Goal: Task Accomplishment & Management: Manage account settings

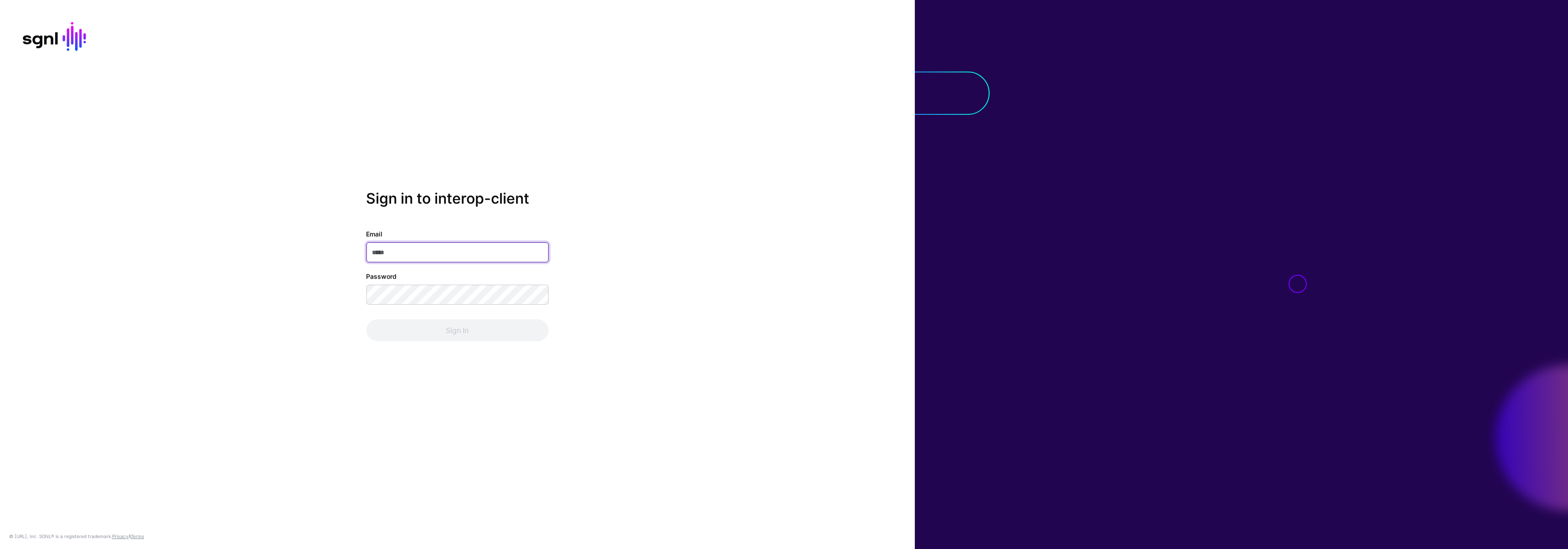
type input "**********"
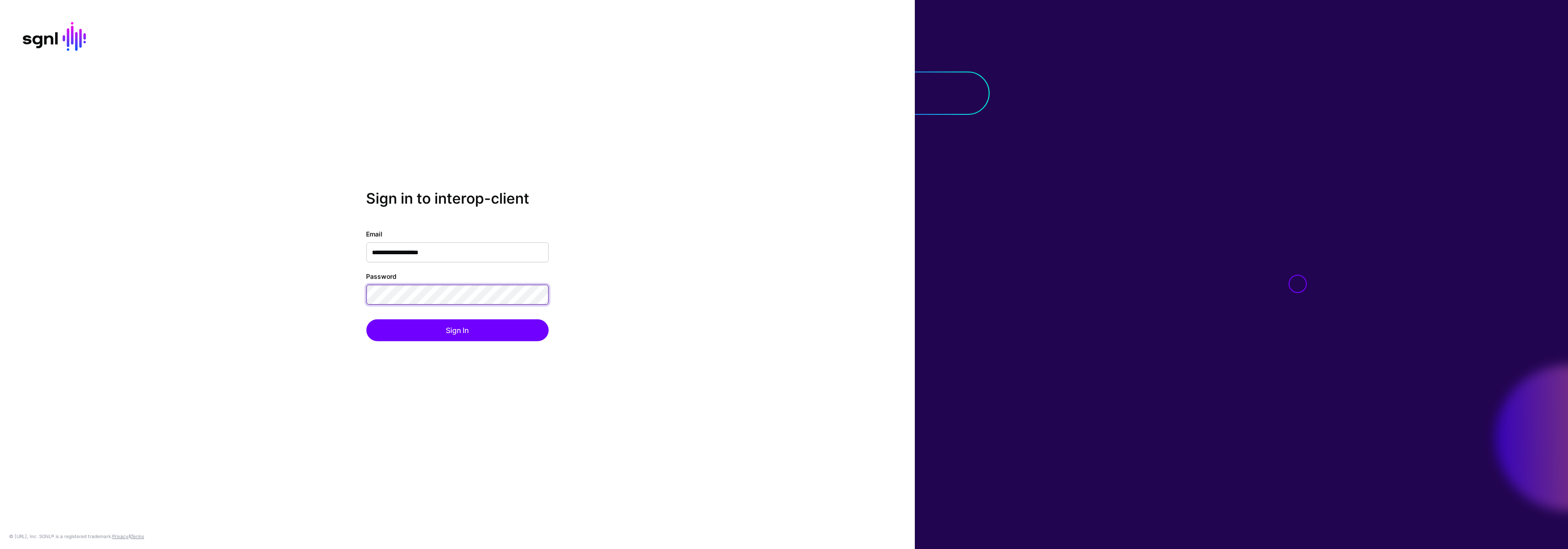
click at [278, 296] on div "**********" at bounding box center [457, 274] width 915 height 170
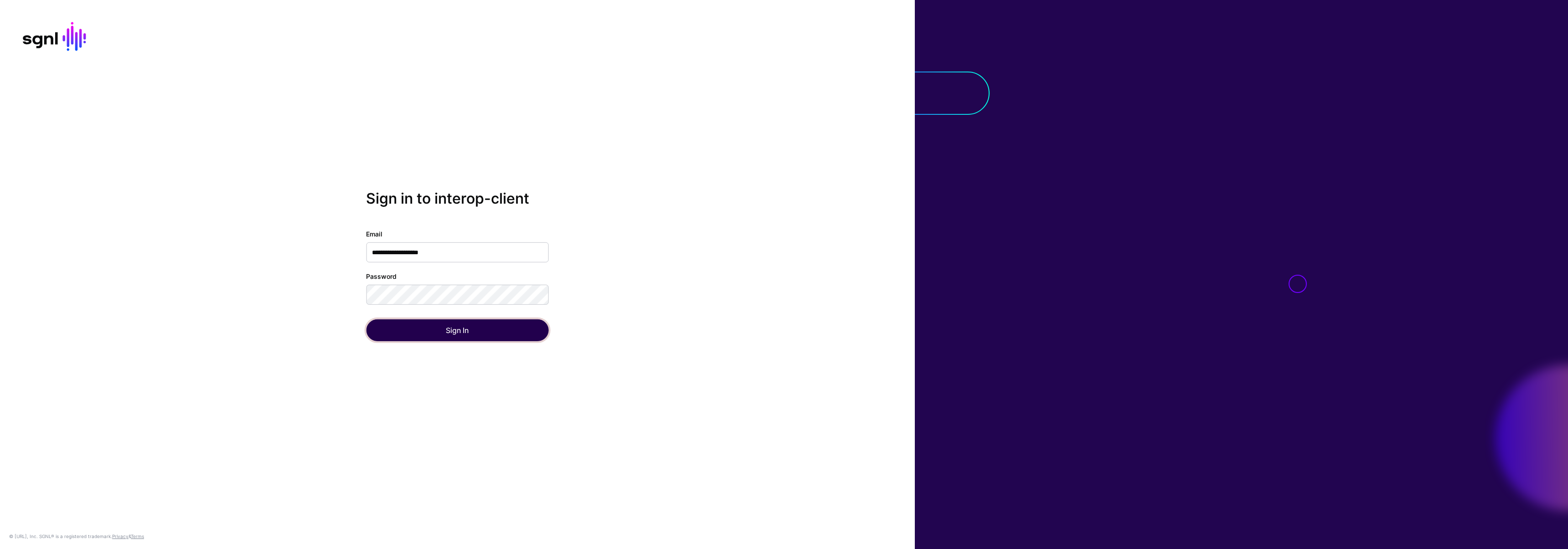
click at [382, 337] on button "Sign In" at bounding box center [457, 330] width 183 height 22
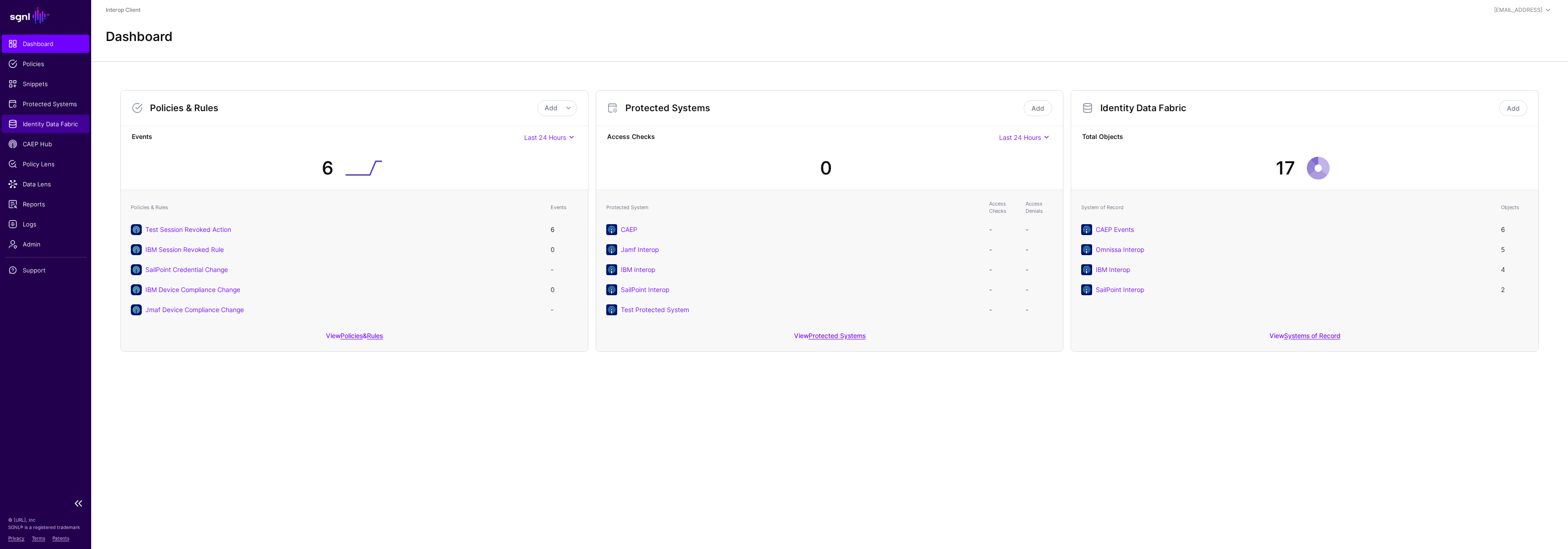
click at [52, 127] on span "Identity Data Fabric" at bounding box center [45, 124] width 75 height 9
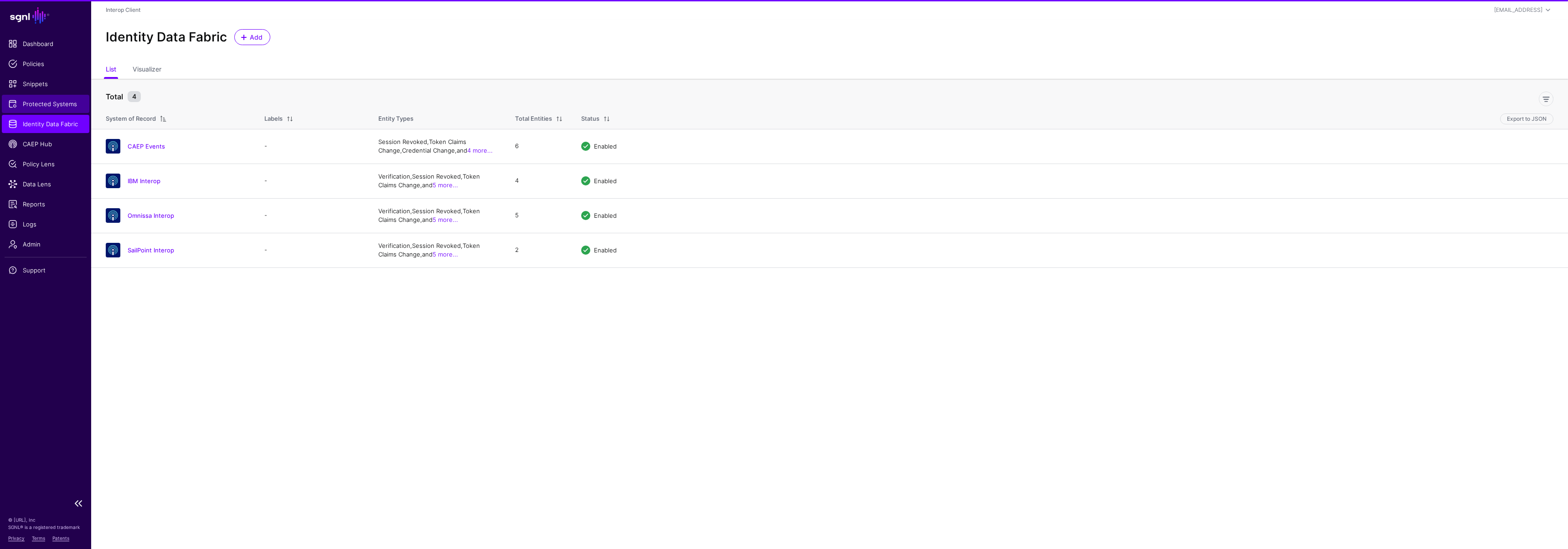
click at [54, 100] on span "Protected Systems" at bounding box center [45, 103] width 75 height 9
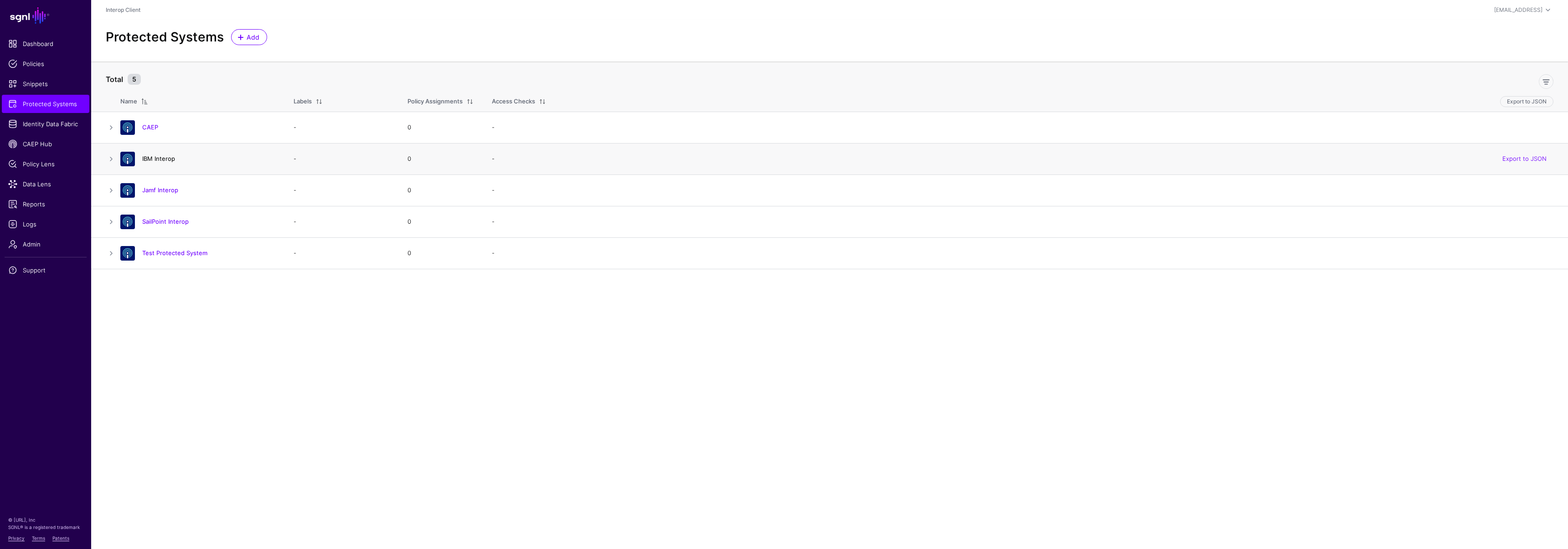
click at [155, 160] on link "IBM Interop" at bounding box center [159, 159] width 33 height 7
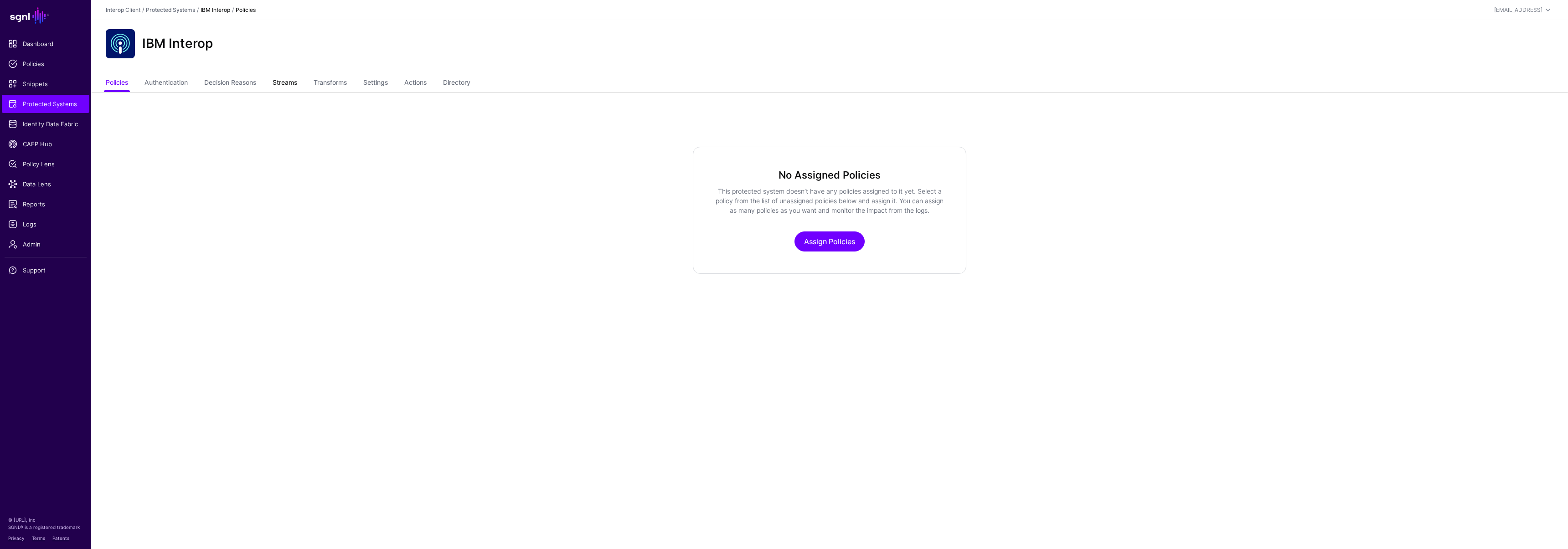
click at [286, 84] on link "Streams" at bounding box center [285, 83] width 24 height 17
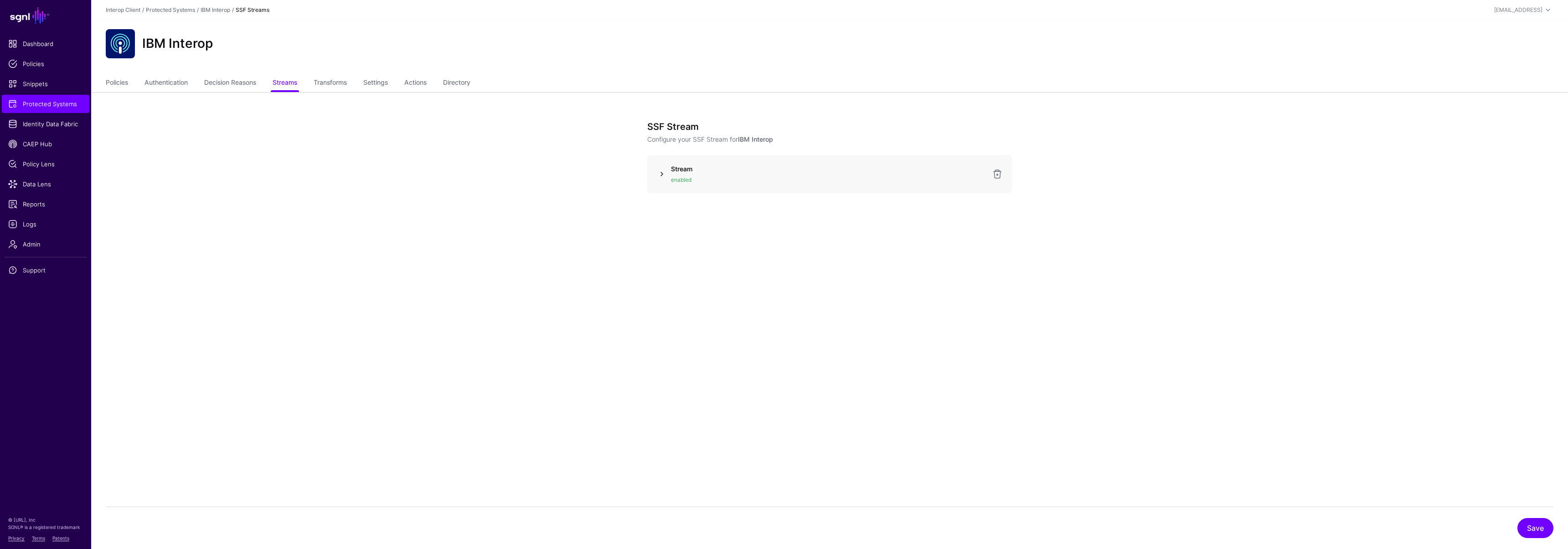
click at [662, 172] on link at bounding box center [662, 174] width 11 height 11
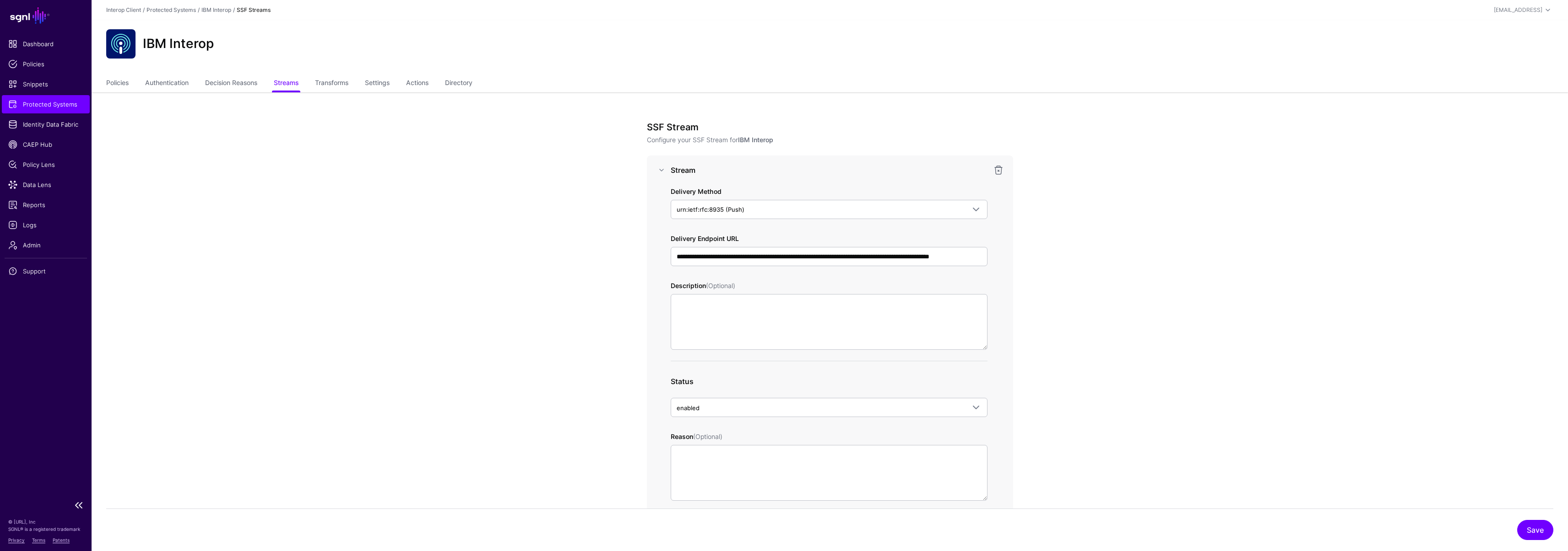
click at [64, 109] on link "Protected Systems" at bounding box center [46, 104] width 88 height 18
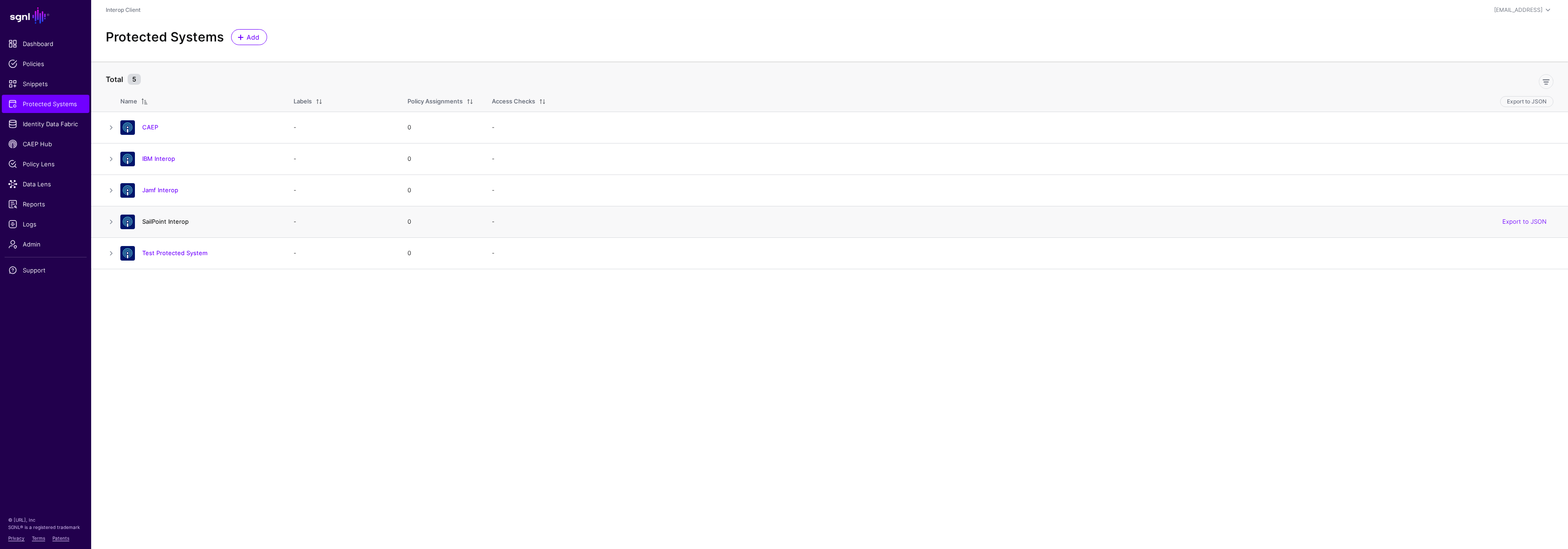
click at [166, 218] on link "SailPoint Interop" at bounding box center [166, 222] width 46 height 7
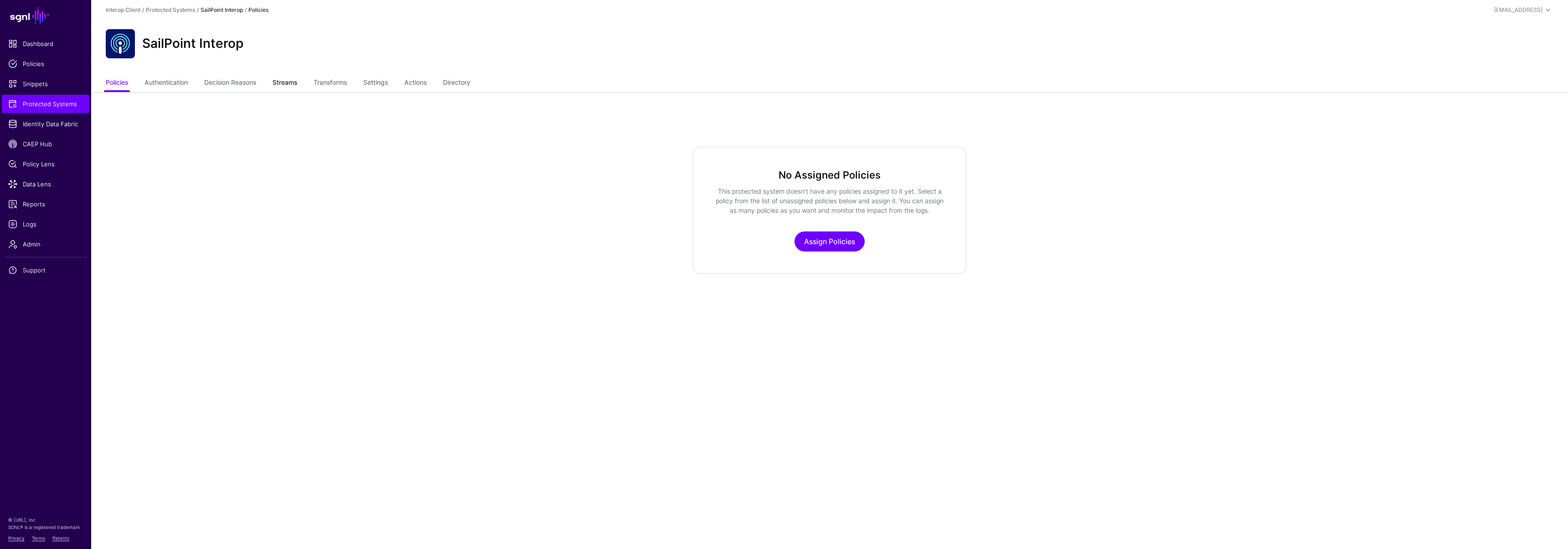
click at [288, 81] on link "Streams" at bounding box center [285, 83] width 24 height 17
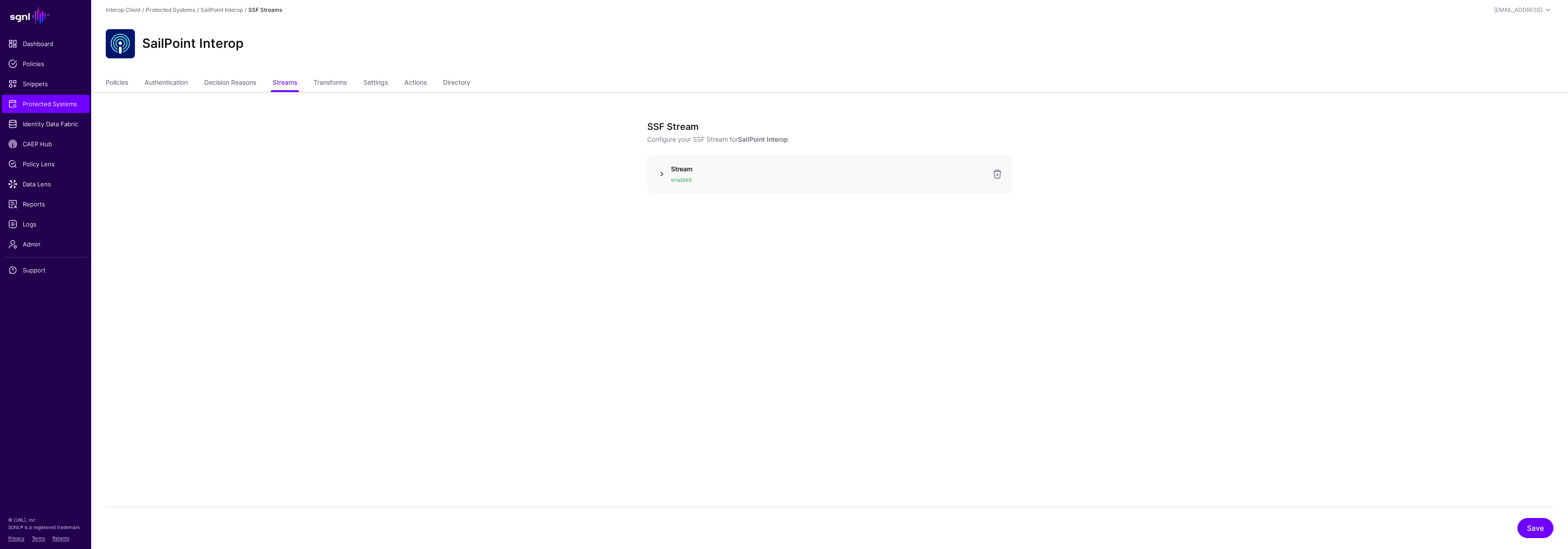
click at [660, 174] on link at bounding box center [662, 174] width 11 height 11
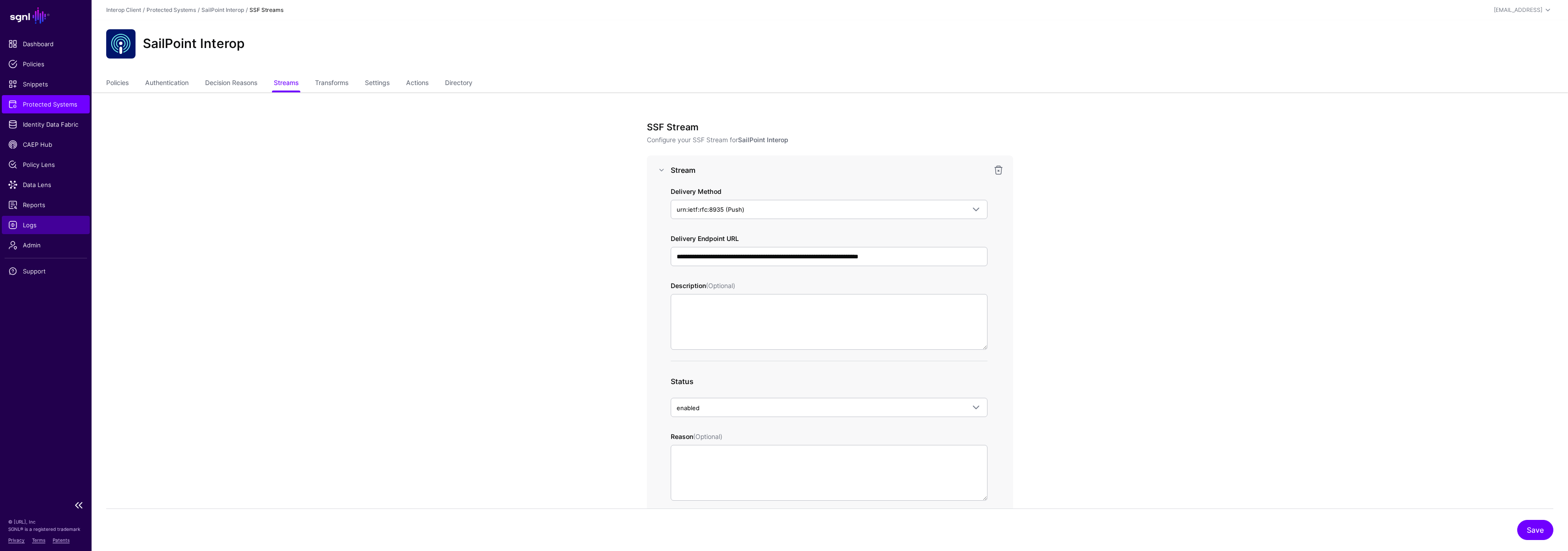
click at [43, 225] on span "Logs" at bounding box center [45, 225] width 75 height 9
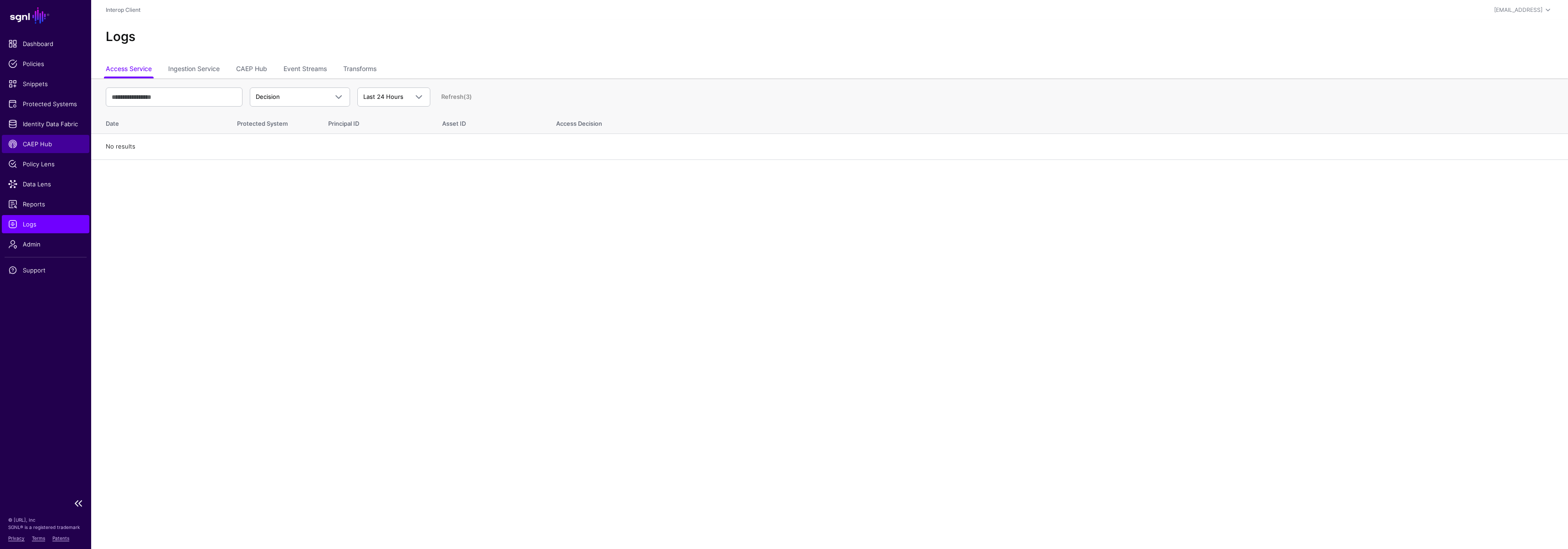
click at [50, 143] on span "CAEP Hub" at bounding box center [45, 144] width 75 height 9
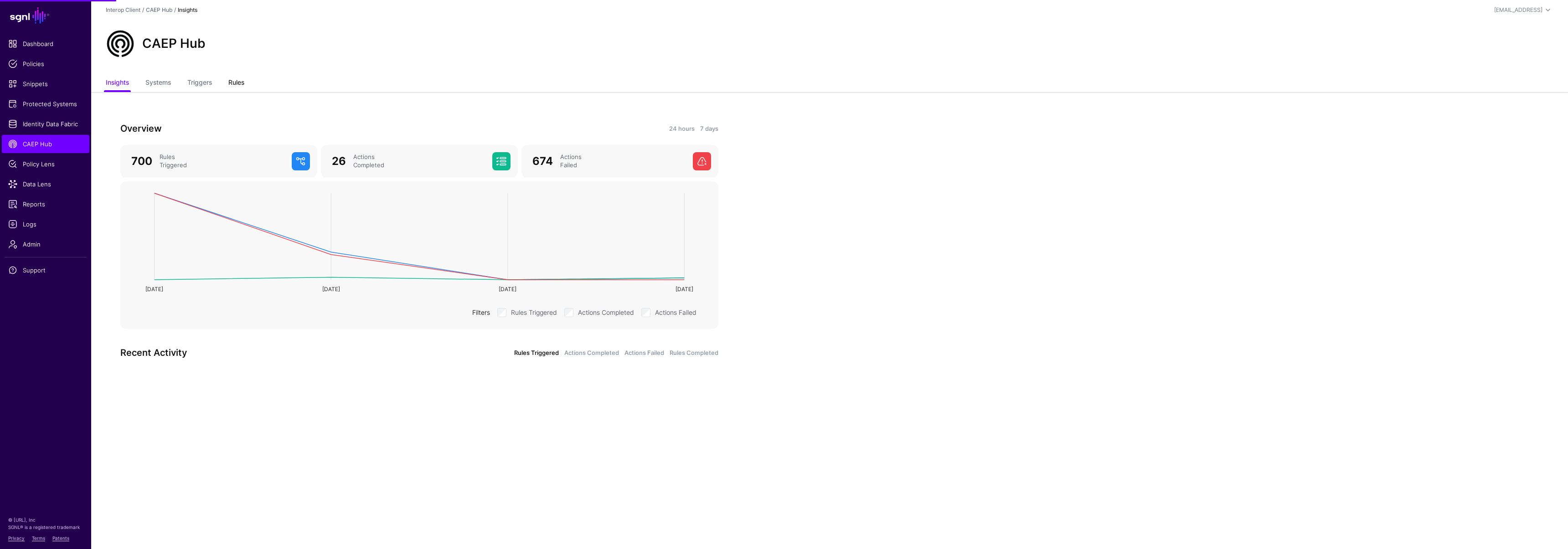
click at [237, 83] on link "Rules" at bounding box center [236, 83] width 16 height 17
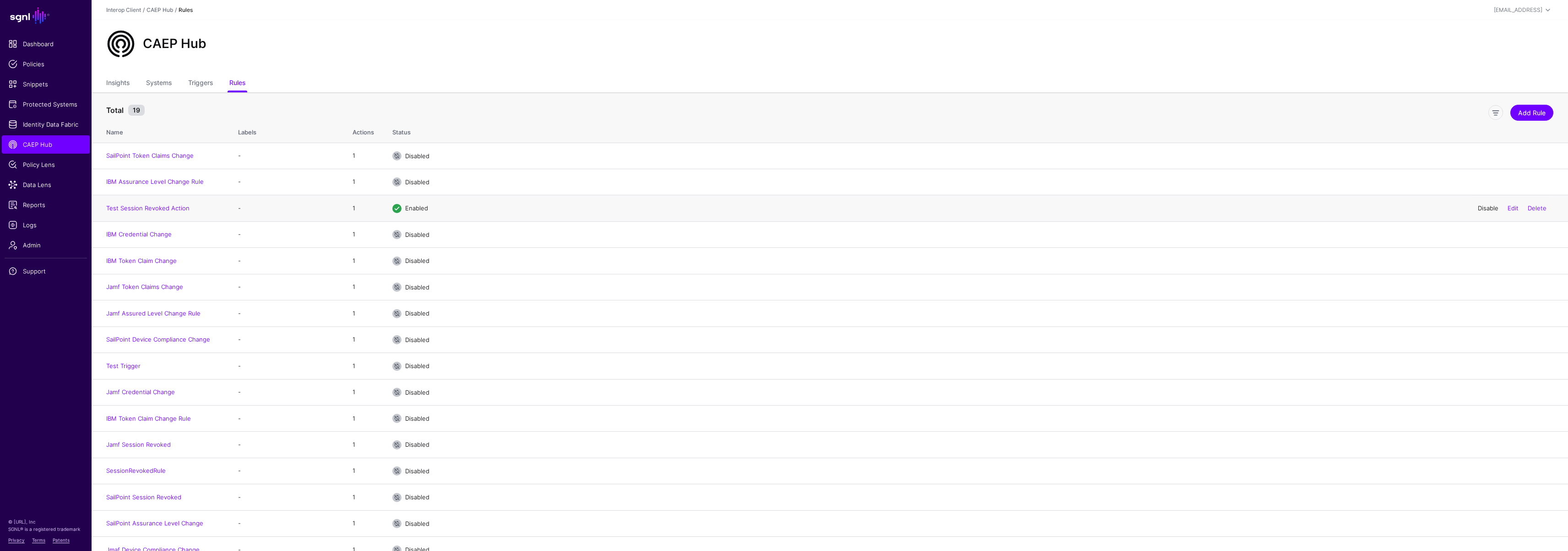
click at [1488, 208] on link "Disable" at bounding box center [1488, 208] width 21 height 7
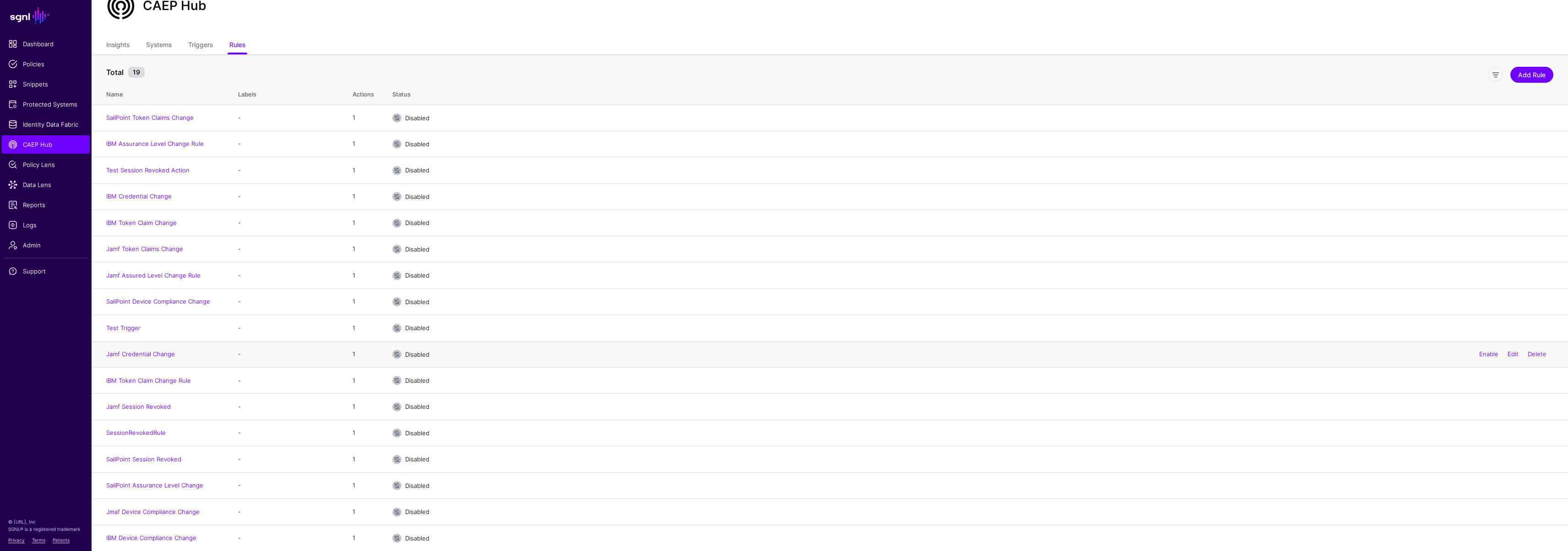
scroll to position [83, 0]
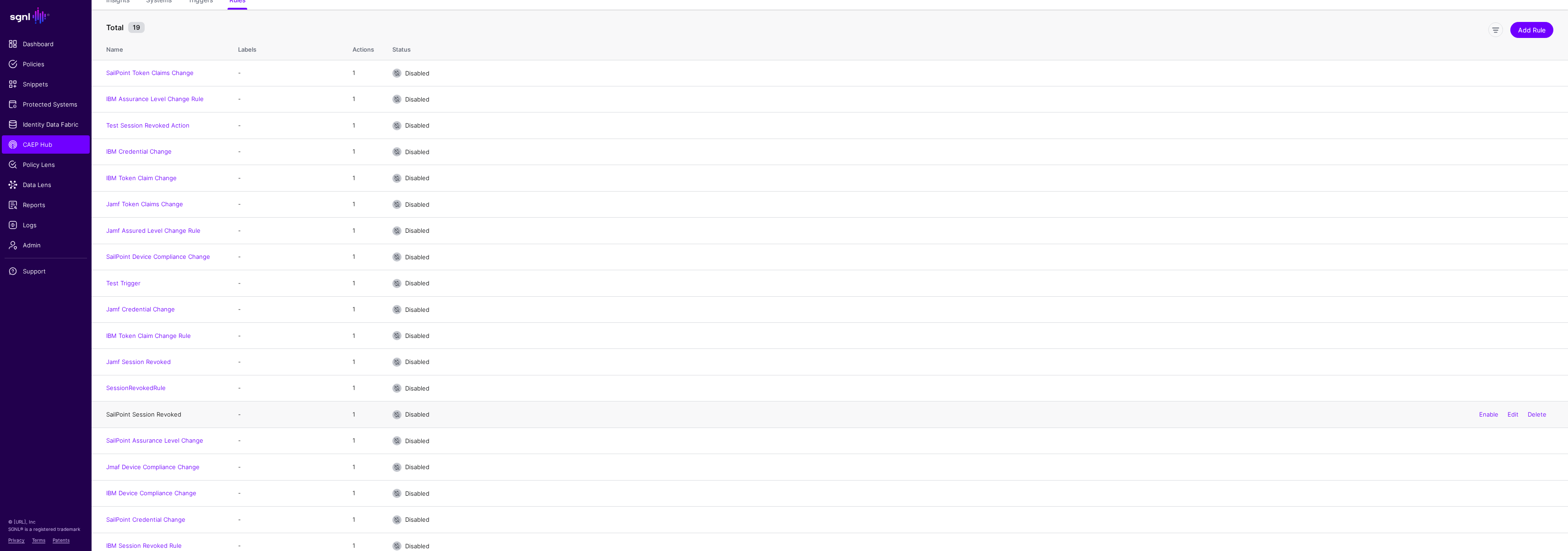
click at [161, 414] on link "SailPoint Session Revoked" at bounding box center [144, 414] width 75 height 7
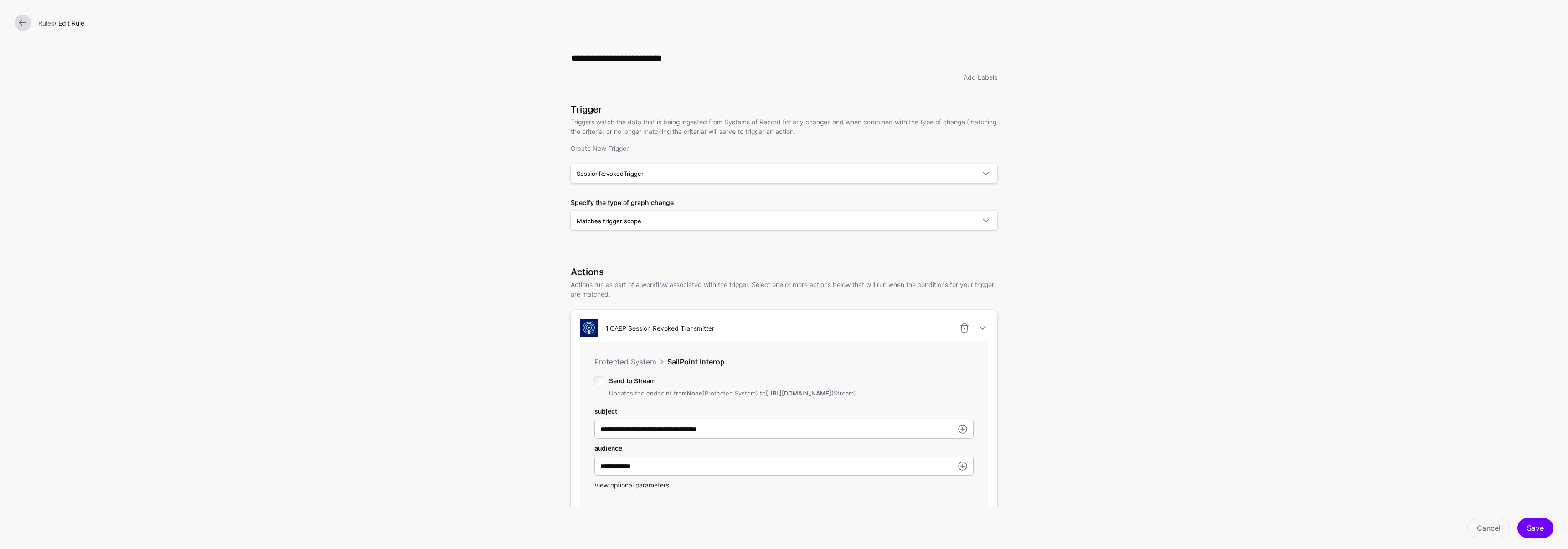
click at [23, 21] on link at bounding box center [23, 23] width 16 height 16
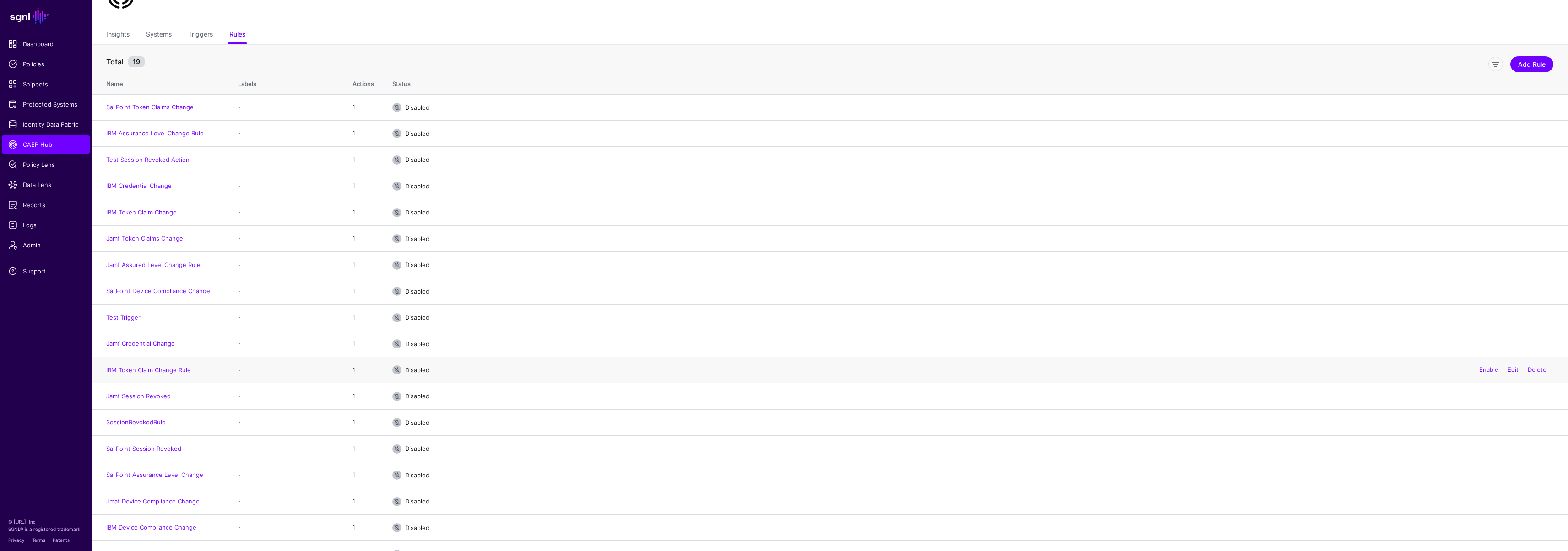
scroll to position [91, 0]
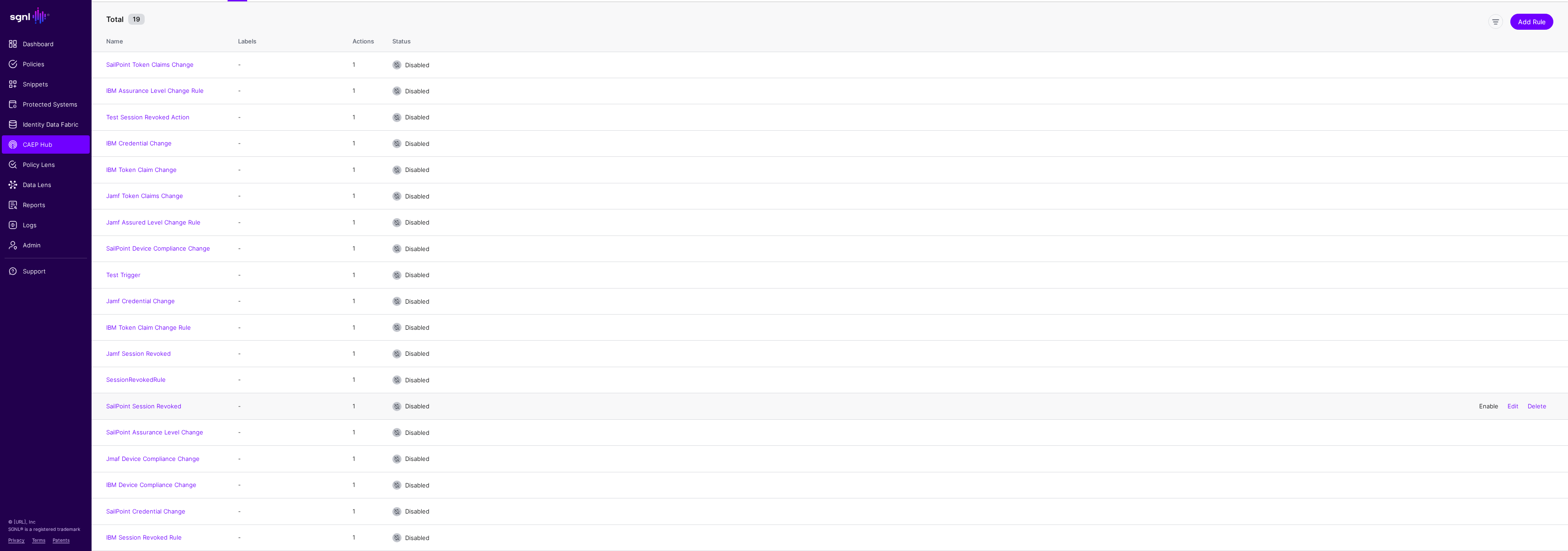
click at [1479, 404] on link "Enable" at bounding box center [1488, 406] width 19 height 7
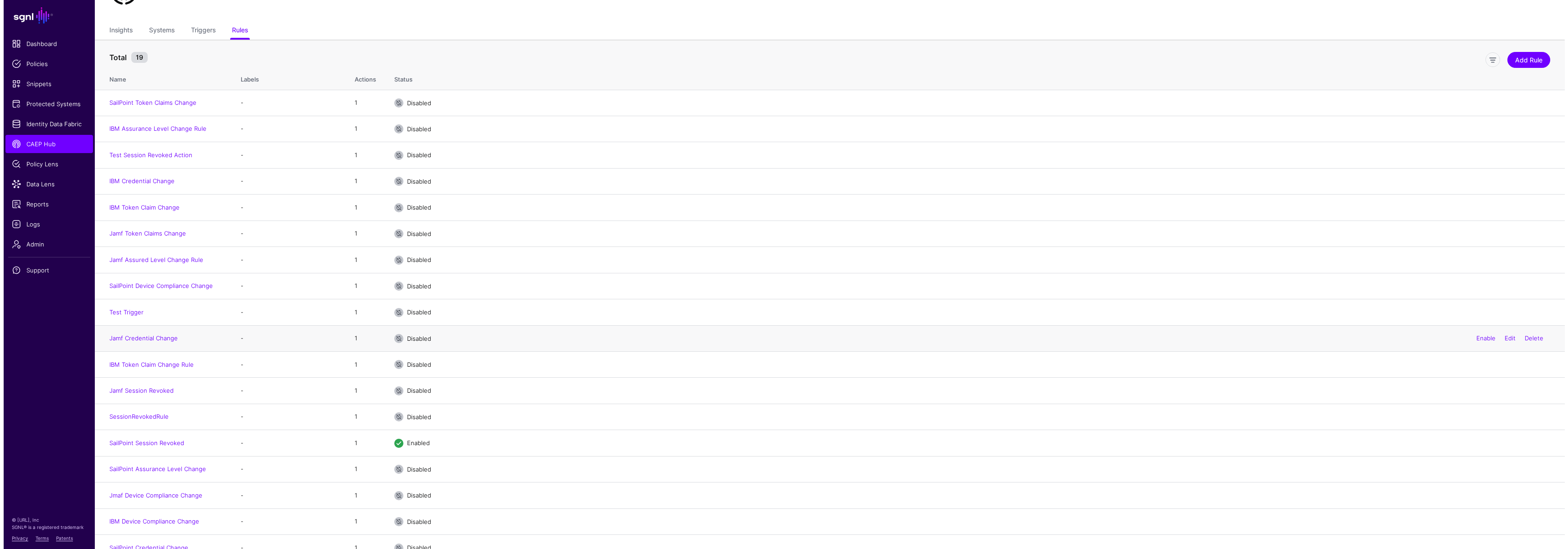
scroll to position [0, 0]
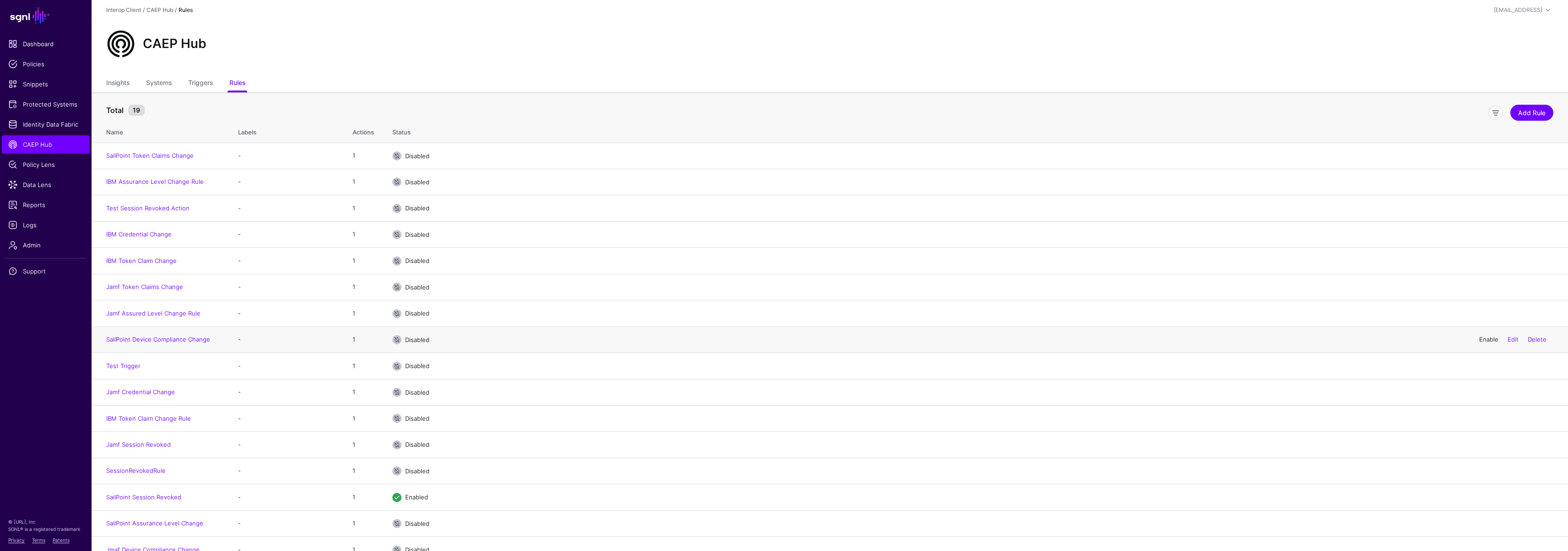
click at [1484, 339] on link "Enable" at bounding box center [1488, 340] width 19 height 7
click at [169, 341] on link "SailPoint Device Compliance Change" at bounding box center [158, 340] width 104 height 7
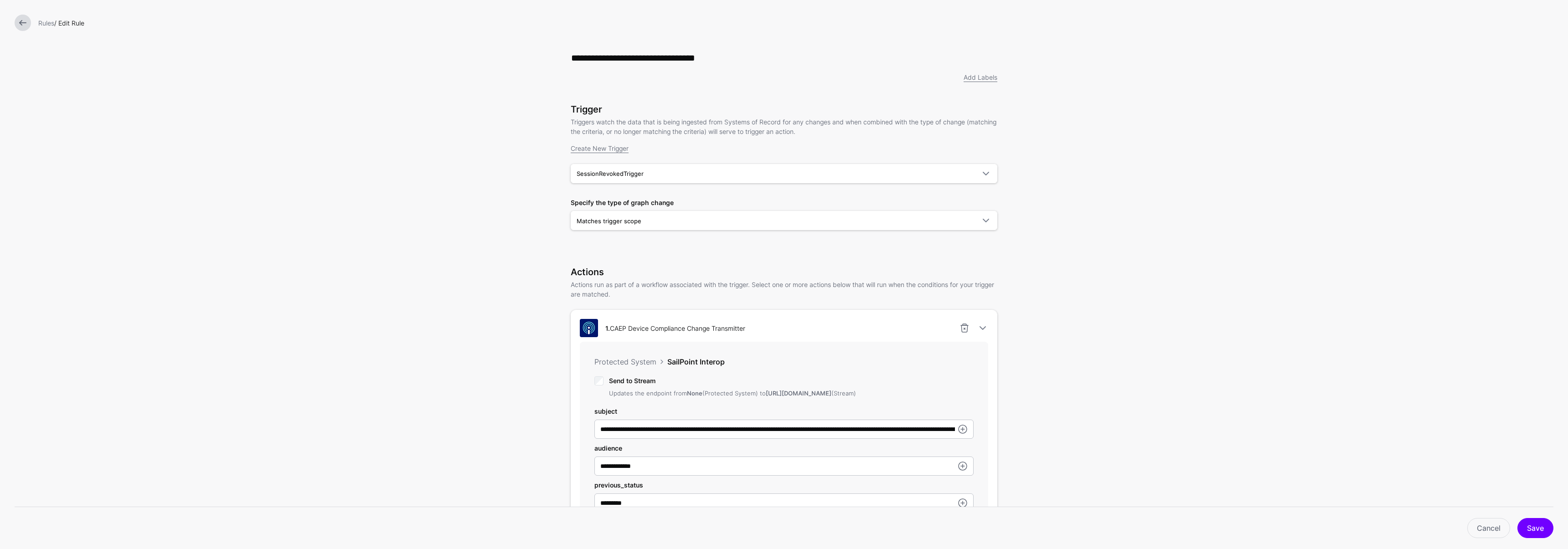
click at [23, 26] on link at bounding box center [23, 23] width 16 height 16
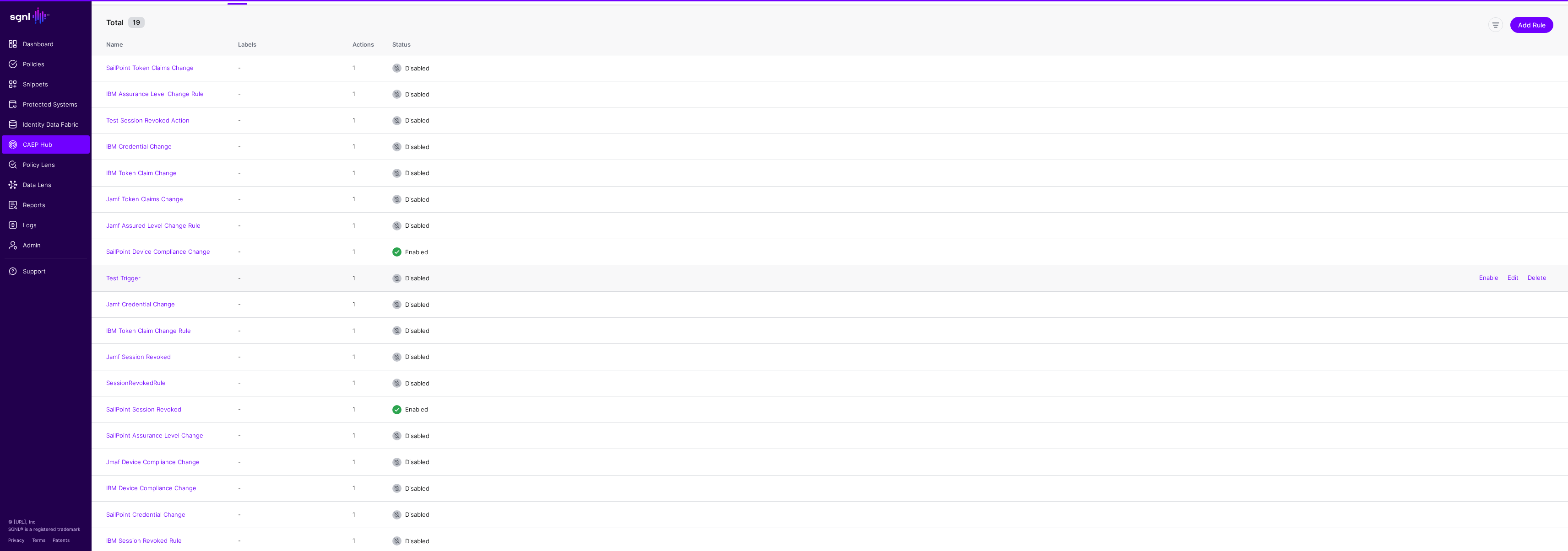
scroll to position [91, 0]
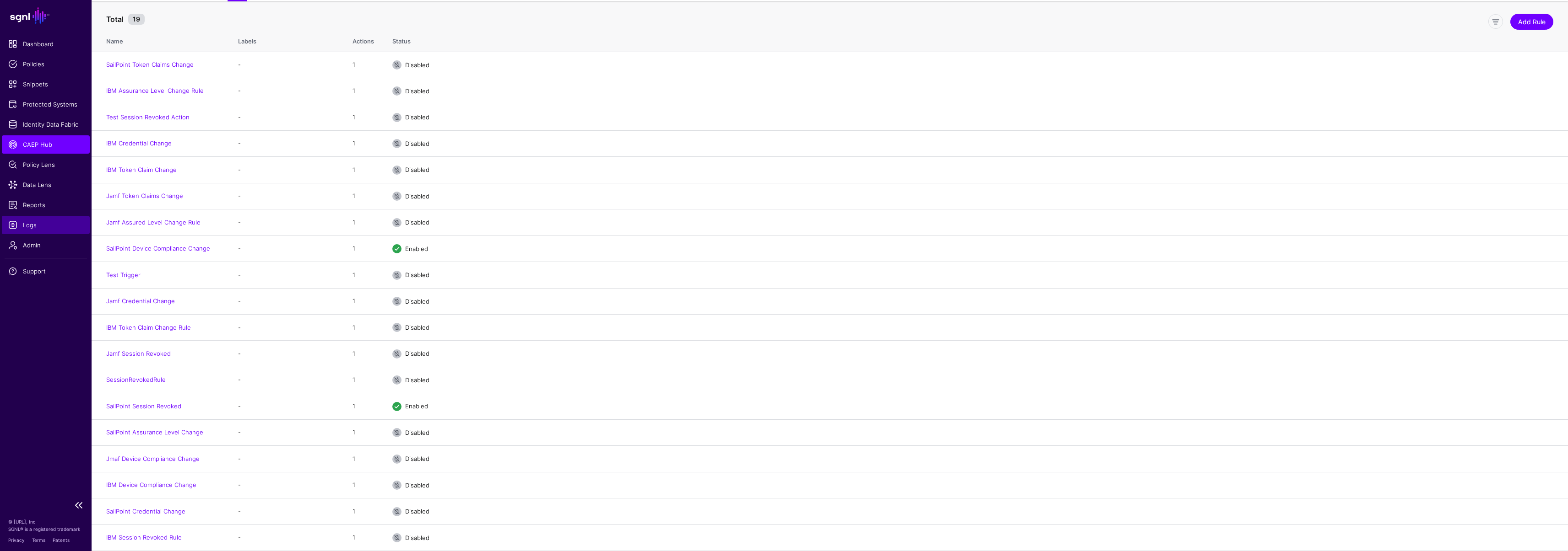
click at [43, 221] on span "Logs" at bounding box center [45, 225] width 75 height 9
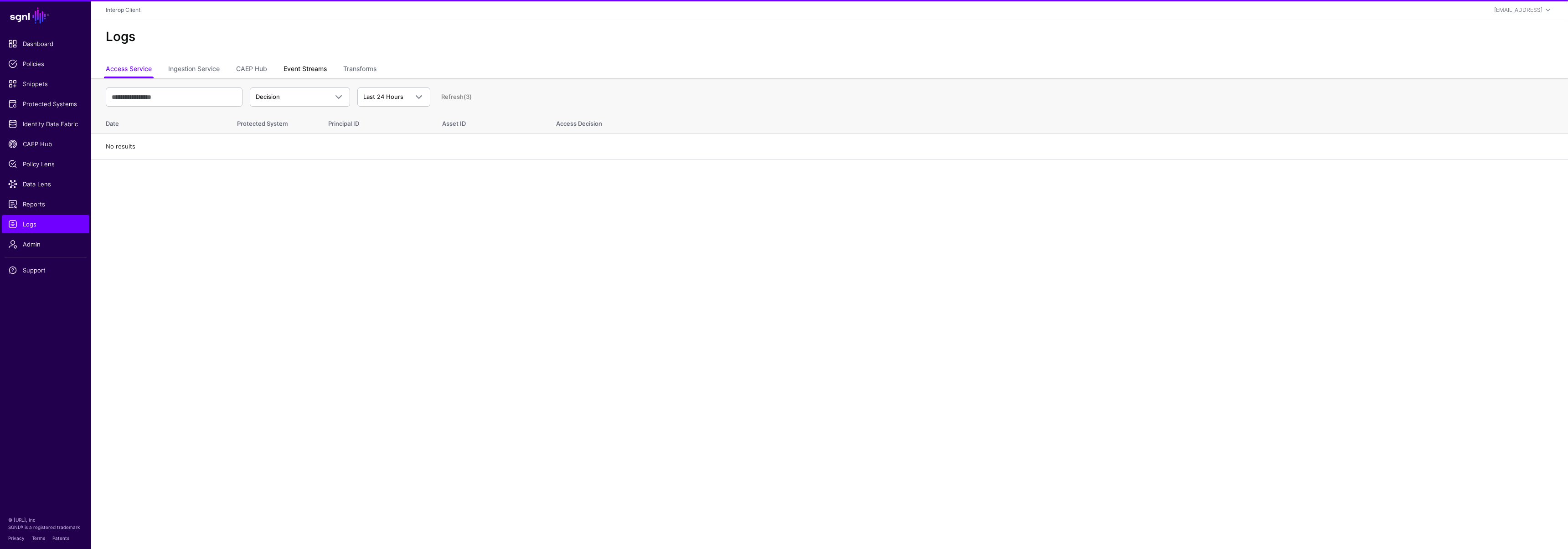
click at [306, 78] on link "Event Streams" at bounding box center [305, 69] width 43 height 17
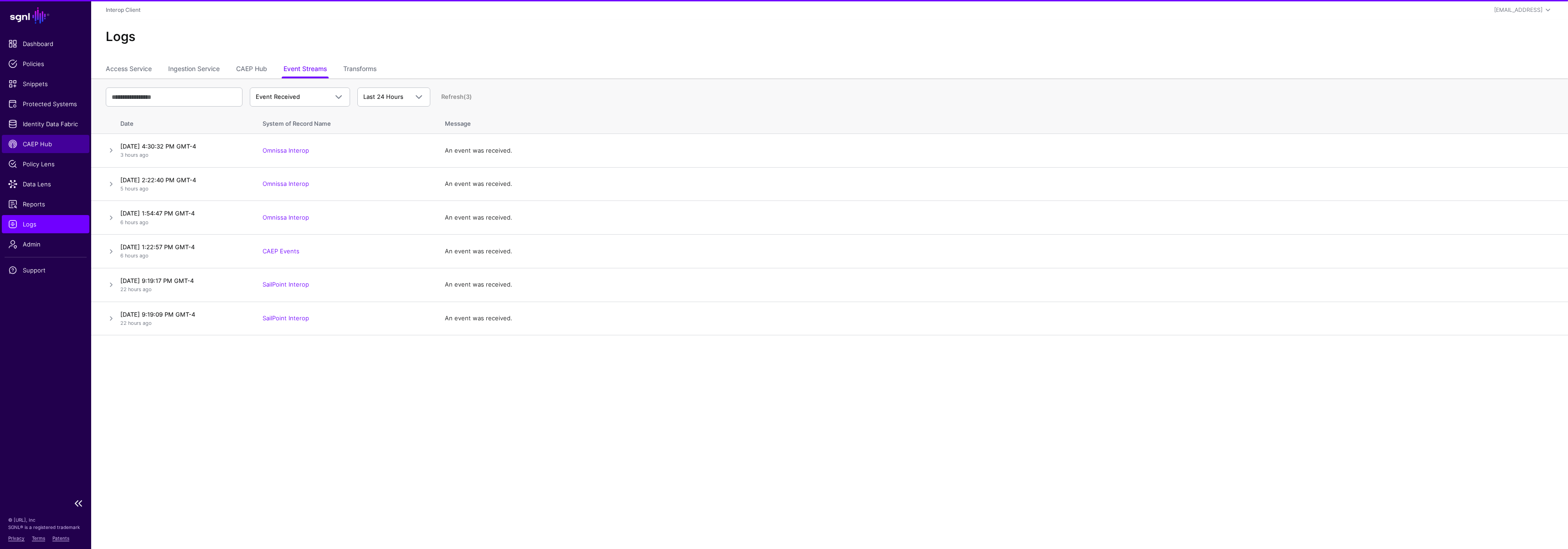
click at [37, 140] on span "CAEP Hub" at bounding box center [45, 144] width 75 height 9
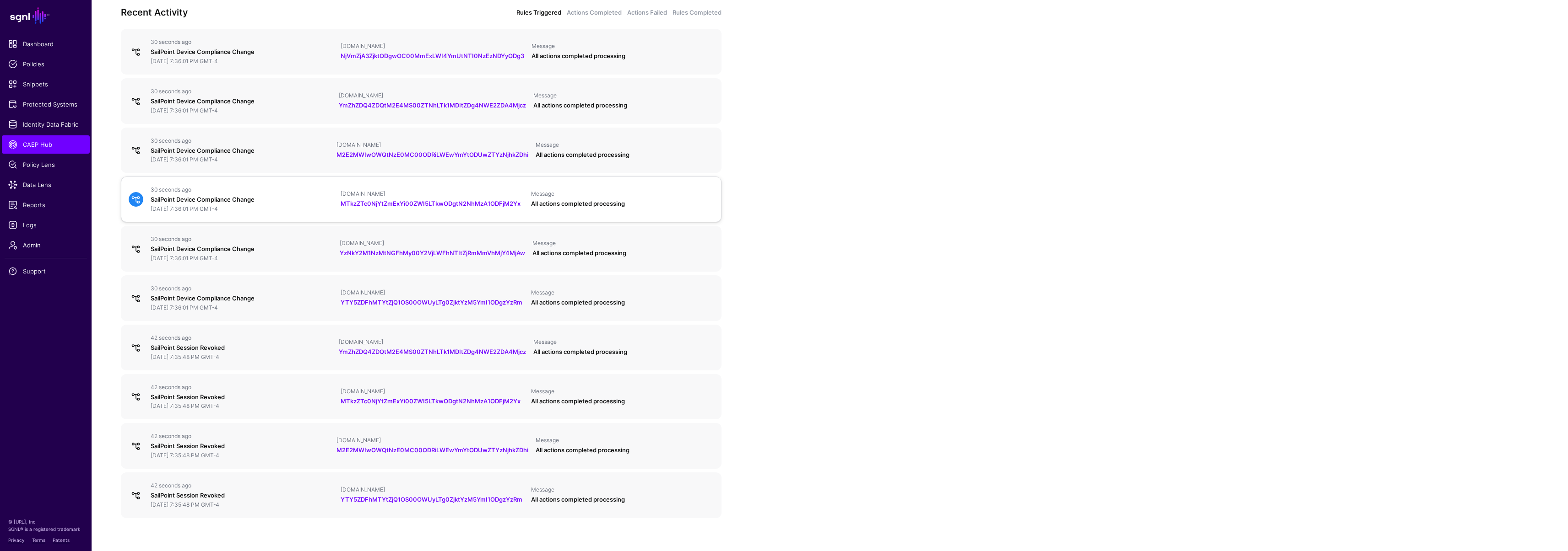
scroll to position [354, 0]
